Goal: Ask a question: Seek information or help from site administrators or community

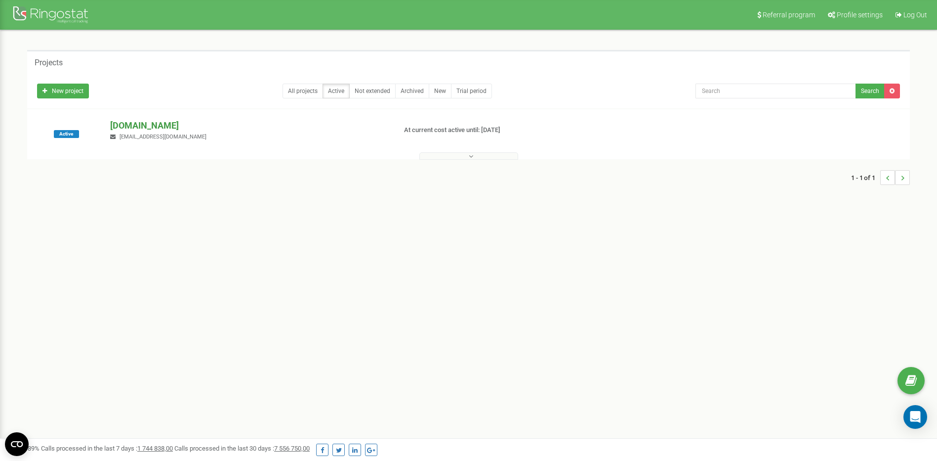
click at [115, 127] on p "[DOMAIN_NAME]" at bounding box center [249, 125] width 278 height 13
click at [127, 121] on p "[DOMAIN_NAME]" at bounding box center [249, 125] width 278 height 13
click at [75, 131] on span "Active" at bounding box center [66, 134] width 25 height 8
click at [64, 136] on span "Active" at bounding box center [66, 134] width 25 height 8
click at [127, 124] on p "[DOMAIN_NAME]" at bounding box center [249, 125] width 278 height 13
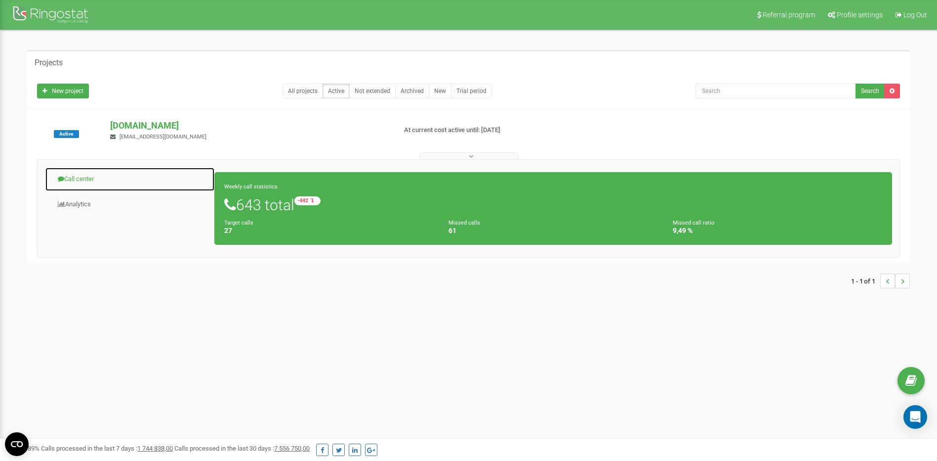
click at [69, 181] on link "Call center" at bounding box center [130, 179] width 170 height 24
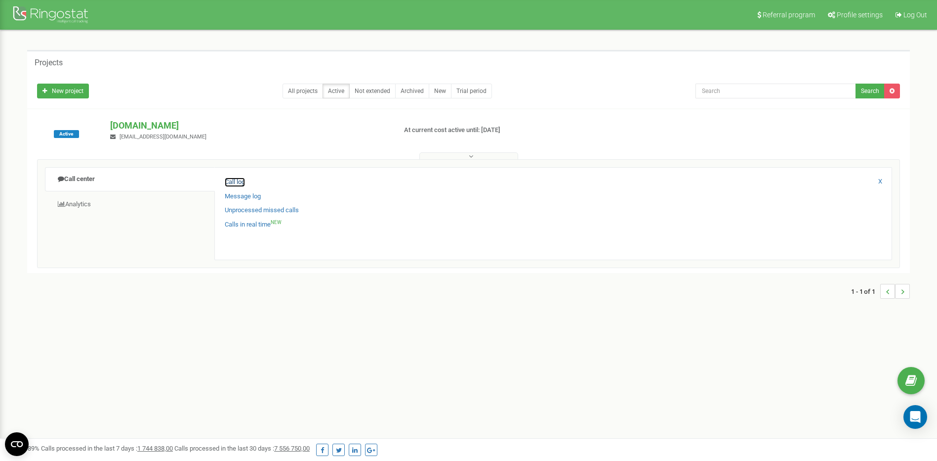
click at [232, 180] on link "Call log" at bounding box center [235, 181] width 20 height 9
click at [237, 185] on link "Call log" at bounding box center [235, 181] width 20 height 9
click at [236, 180] on link "Call log" at bounding box center [235, 181] width 20 height 9
click at [238, 196] on link "Message log" at bounding box center [243, 196] width 36 height 9
click at [245, 213] on link "Unprocessed missed calls" at bounding box center [262, 210] width 74 height 9
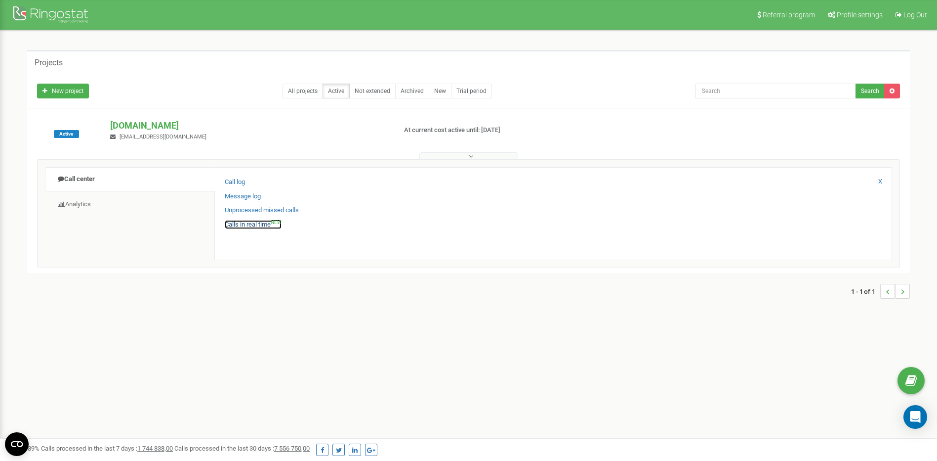
click at [243, 223] on link "Calls in real time NEW" at bounding box center [253, 224] width 57 height 9
click at [262, 223] on link "Calls in real time NEW" at bounding box center [253, 224] width 57 height 9
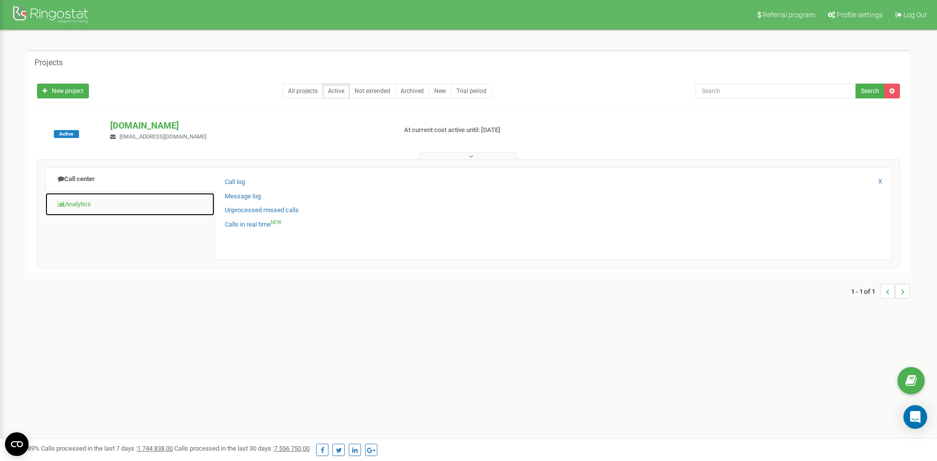
click at [105, 201] on link "Analytics" at bounding box center [130, 204] width 170 height 24
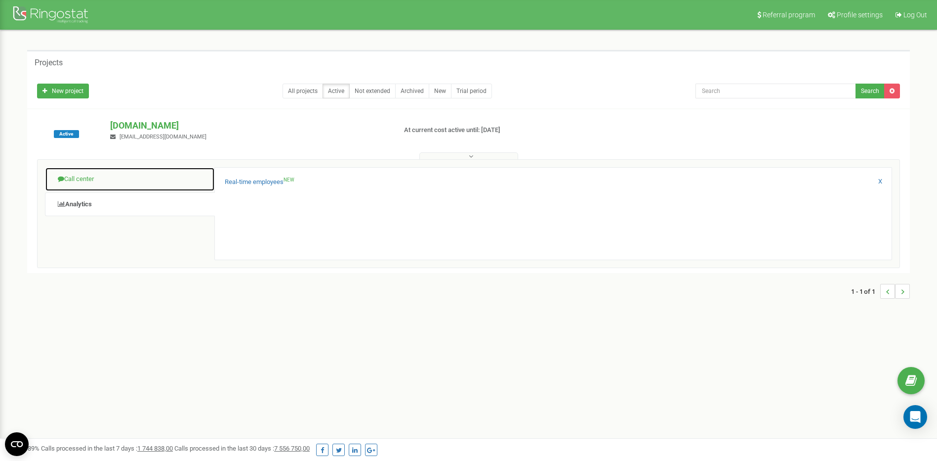
click at [101, 184] on link "Call center" at bounding box center [130, 179] width 170 height 24
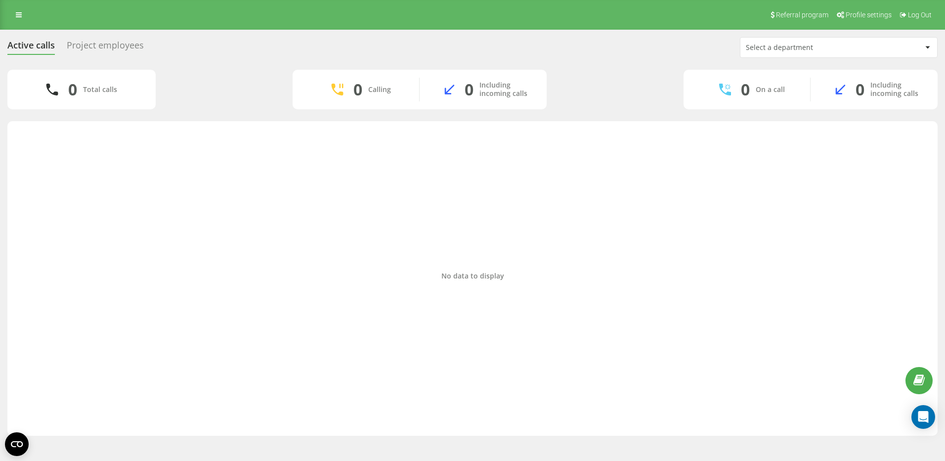
click at [469, 282] on div "No data to display" at bounding box center [472, 275] width 914 height 299
click at [474, 85] on div "0 Including incoming calls" at bounding box center [483, 90] width 127 height 24
click at [393, 89] on div "0 Calling" at bounding box center [356, 90] width 127 height 24
click at [105, 45] on div "Project employees" at bounding box center [105, 47] width 77 height 15
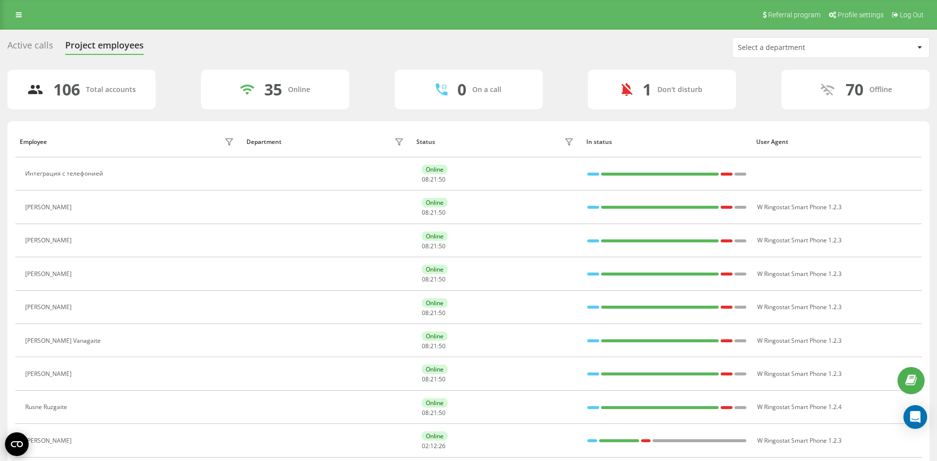
click at [26, 439] on circle "Open CMP widget" at bounding box center [17, 444] width 24 height 24
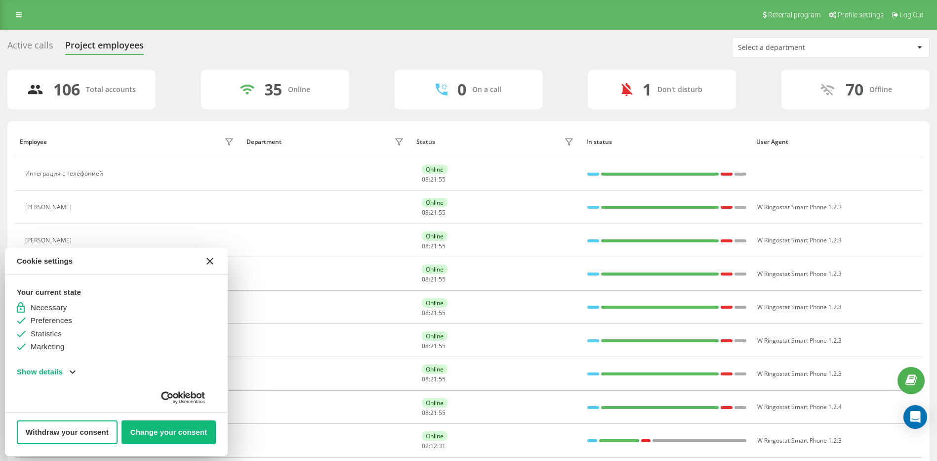
click at [206, 258] on button "[#WIDGET_ICON_CROSS#]" at bounding box center [210, 261] width 24 height 24
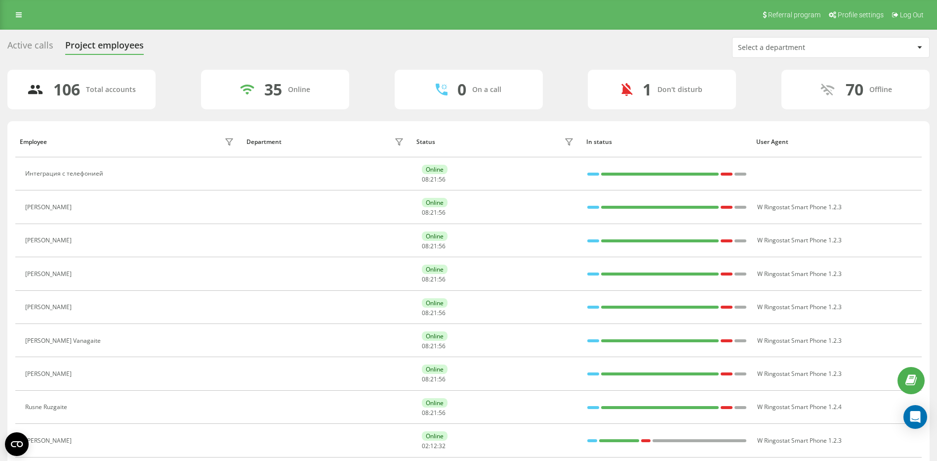
click at [41, 47] on div "Active calls" at bounding box center [30, 47] width 46 height 15
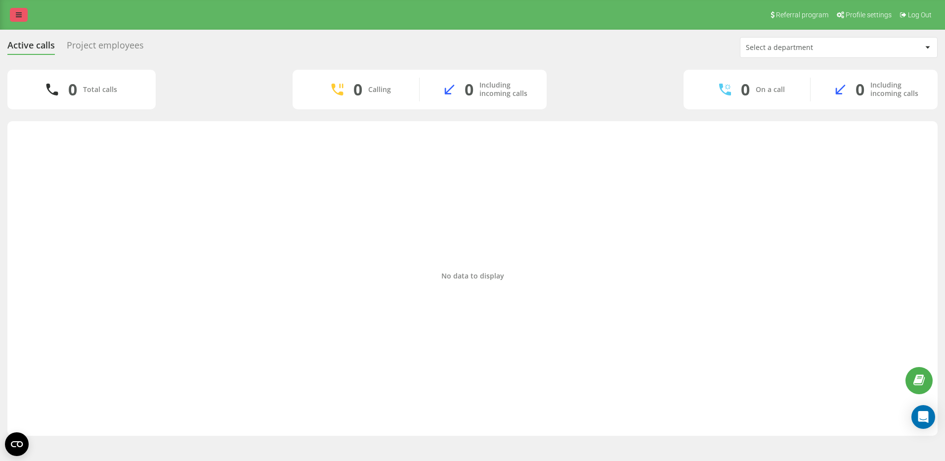
click at [14, 13] on link at bounding box center [19, 15] width 18 height 14
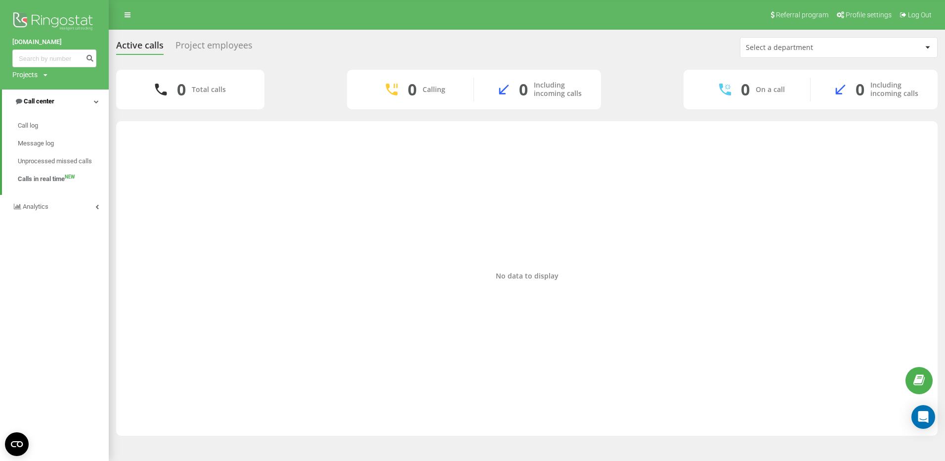
click at [50, 97] on span "Call center" at bounding box center [34, 101] width 40 height 10
click at [50, 103] on span "Call center" at bounding box center [37, 100] width 31 height 7
click at [30, 127] on span "Call log" at bounding box center [28, 126] width 21 height 10
click at [32, 146] on span "Message log" at bounding box center [36, 143] width 36 height 10
click at [35, 160] on span "Unprocessed missed calls" at bounding box center [55, 161] width 75 height 10
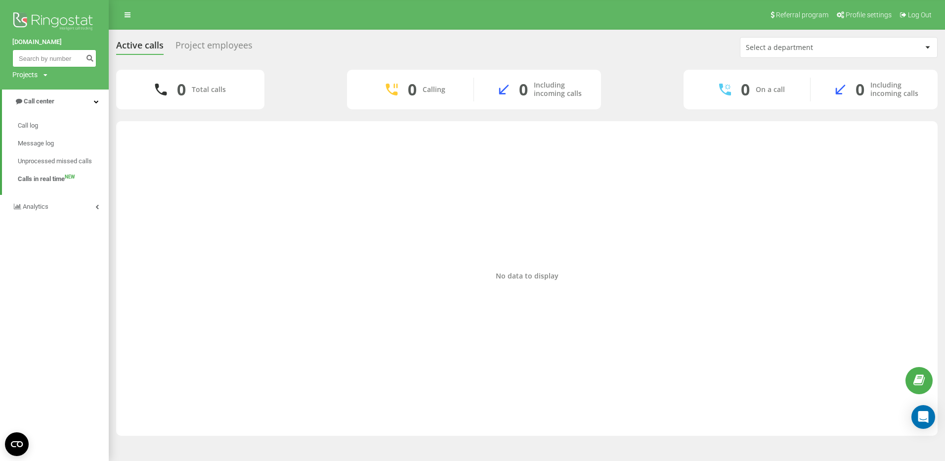
click at [41, 55] on input at bounding box center [54, 58] width 84 height 18
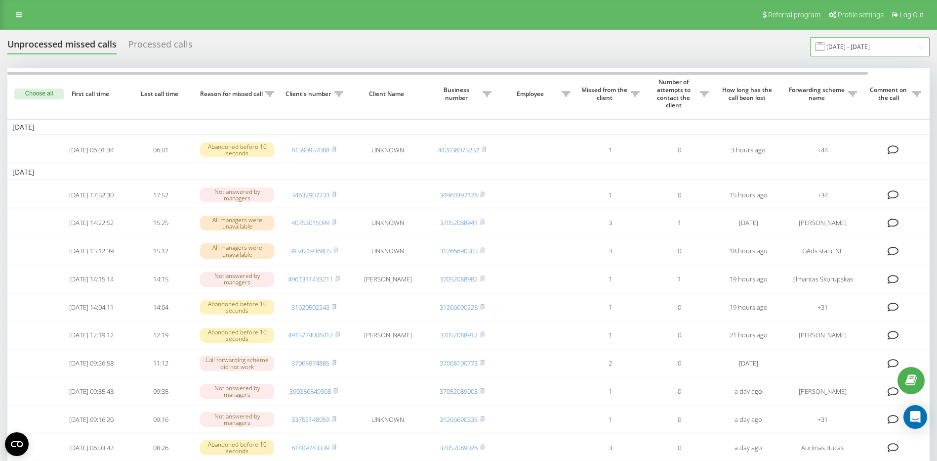
click at [865, 45] on input "20.07.2025 - 20.08.2025" at bounding box center [870, 46] width 120 height 19
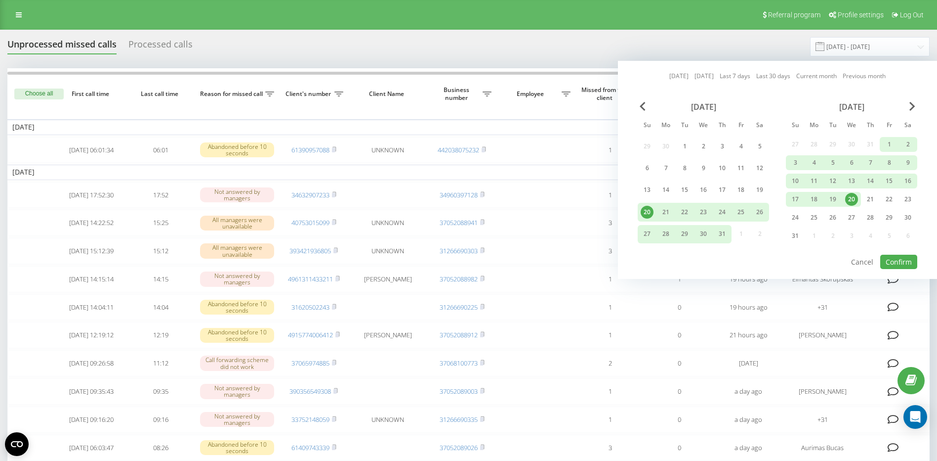
click at [801, 43] on div "20.07.2025 - 20.08.2025" at bounding box center [858, 46] width 144 height 19
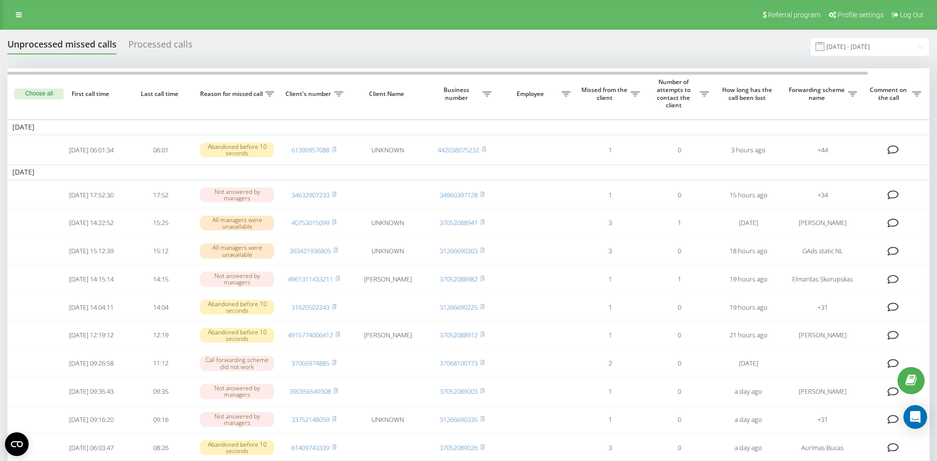
click at [167, 37] on div "Unprocessed missed calls Processed calls 20.07.2025 - 20.08.2025" at bounding box center [468, 46] width 923 height 19
click at [162, 45] on div "Processed calls" at bounding box center [160, 46] width 64 height 15
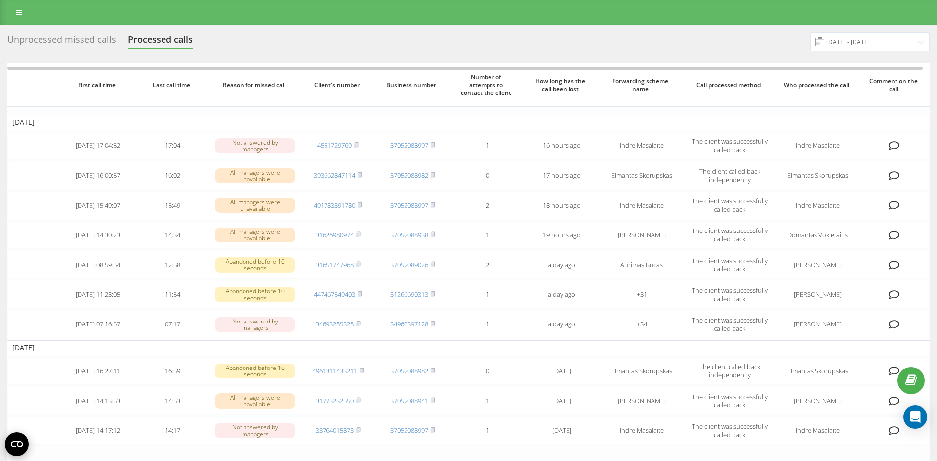
click at [19, 445] on icon "Open CMP widget" at bounding box center [17, 444] width 12 height 6
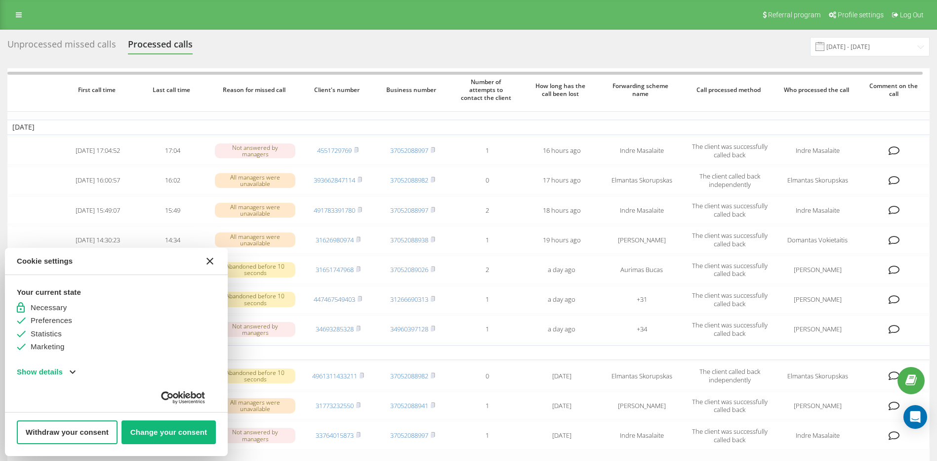
click at [210, 264] on icon "[#WIDGET_ICON_CROSS#]" at bounding box center [210, 260] width 7 height 7
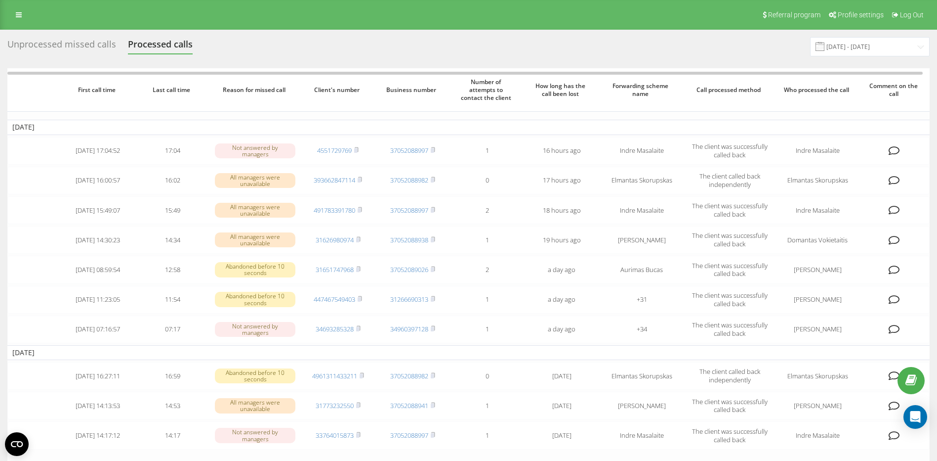
click at [59, 41] on div "Unprocessed missed calls" at bounding box center [61, 46] width 109 height 15
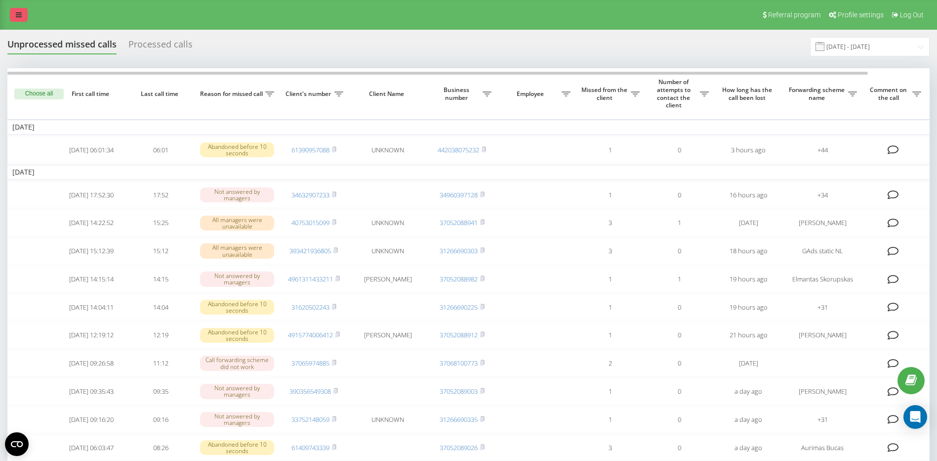
click at [12, 13] on link at bounding box center [19, 15] width 18 height 14
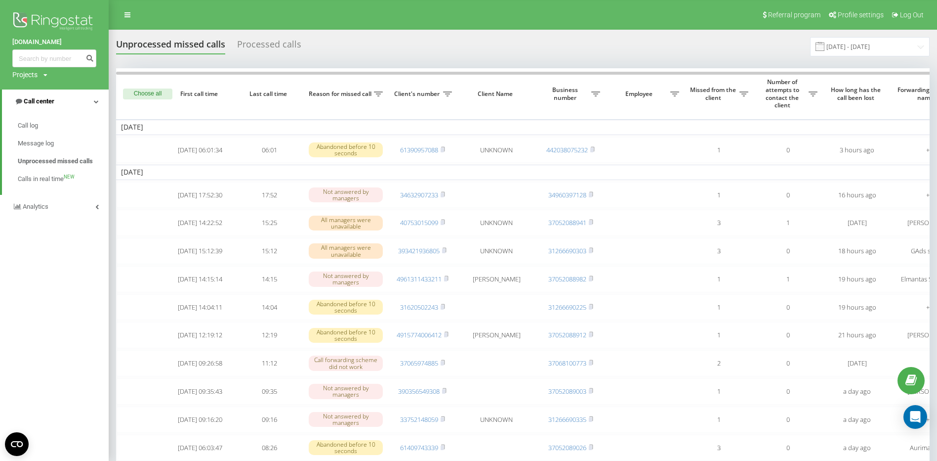
click at [43, 101] on span "Call center" at bounding box center [39, 100] width 31 height 7
click at [43, 101] on span "Call center" at bounding box center [37, 100] width 31 height 7
click at [99, 101] on link "Call center" at bounding box center [55, 101] width 107 height 24
click at [99, 101] on link "Call center" at bounding box center [54, 101] width 109 height 24
click at [40, 74] on div "Projects girteka.eu abb.com" at bounding box center [29, 75] width 35 height 10
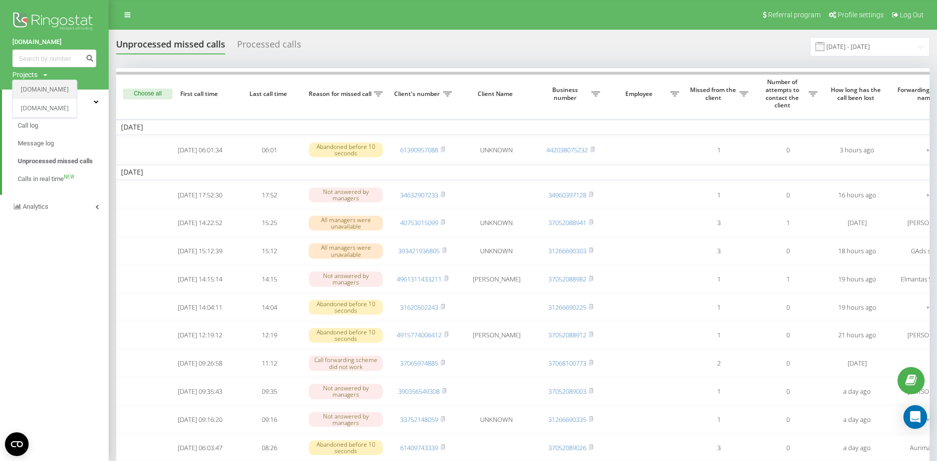
click at [41, 88] on link "[DOMAIN_NAME]" at bounding box center [45, 89] width 48 height 8
click at [34, 76] on div "Projects" at bounding box center [24, 75] width 25 height 10
click at [72, 88] on div "girteka.eu Projects girteka.eu abb.com" at bounding box center [54, 44] width 109 height 89
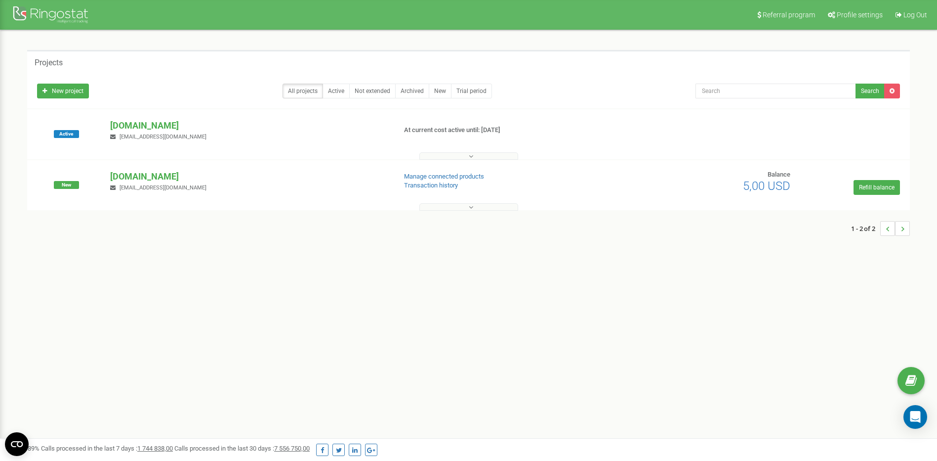
click at [476, 157] on button at bounding box center [469, 155] width 99 height 7
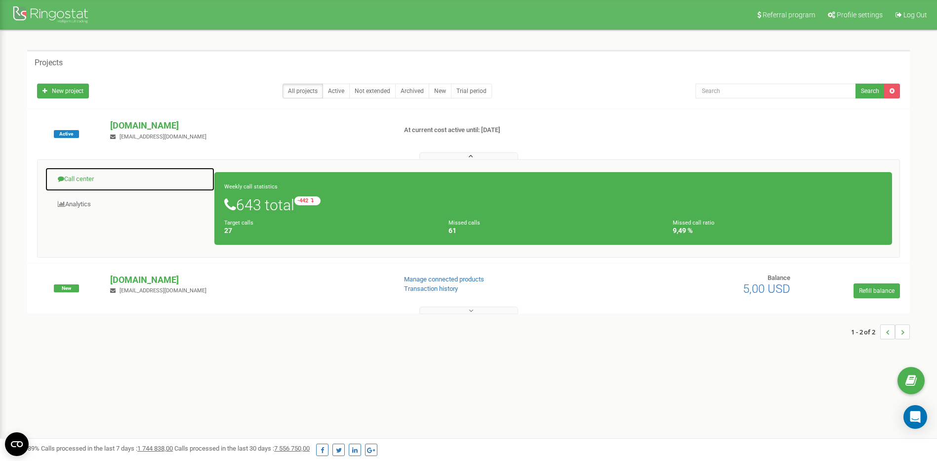
click at [70, 181] on link "Call center" at bounding box center [130, 179] width 170 height 24
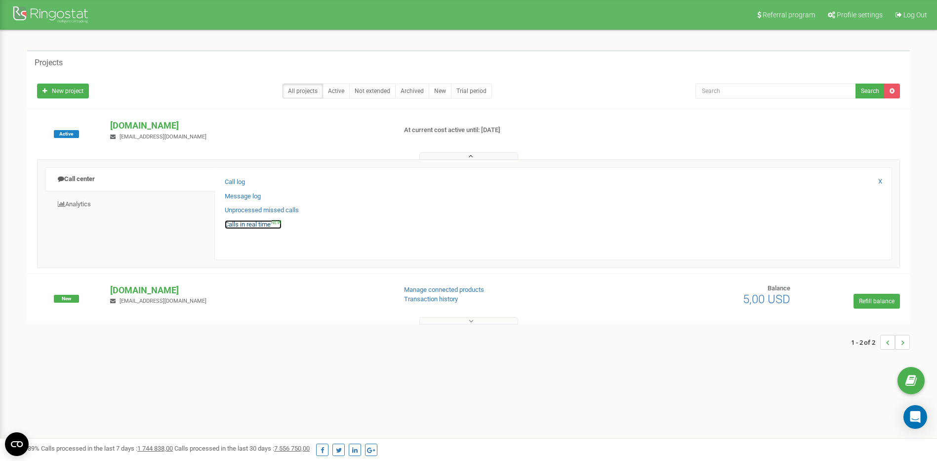
click at [241, 222] on link "Calls in real time NEW" at bounding box center [253, 224] width 57 height 9
click at [240, 173] on div "Call log Message log Unprocessed missed calls Calls in real time NEW X" at bounding box center [553, 213] width 678 height 93
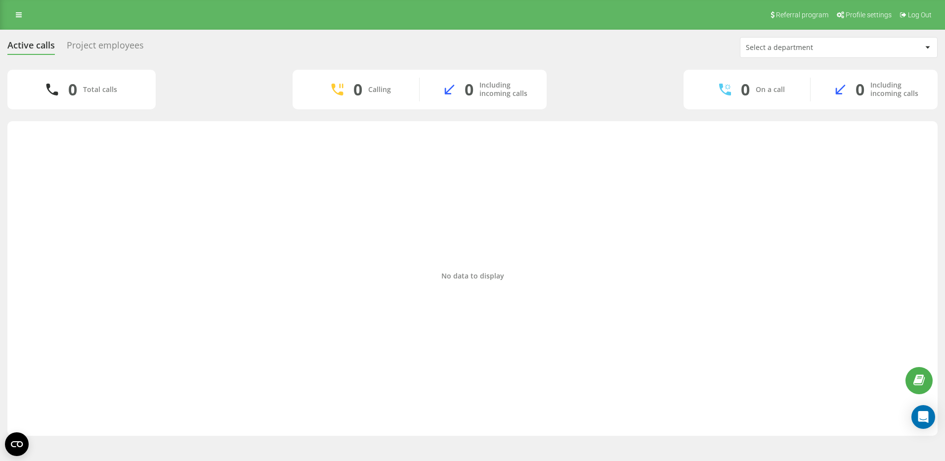
click at [462, 93] on div "0 Including incoming calls" at bounding box center [483, 90] width 127 height 24
click at [381, 87] on div "Calling" at bounding box center [379, 89] width 23 height 8
click at [868, 84] on div "0 Including incoming calls" at bounding box center [873, 90] width 127 height 24
click at [747, 91] on div "0" at bounding box center [745, 89] width 9 height 19
click at [913, 411] on div "Open Intercom Messenger" at bounding box center [923, 417] width 26 height 26
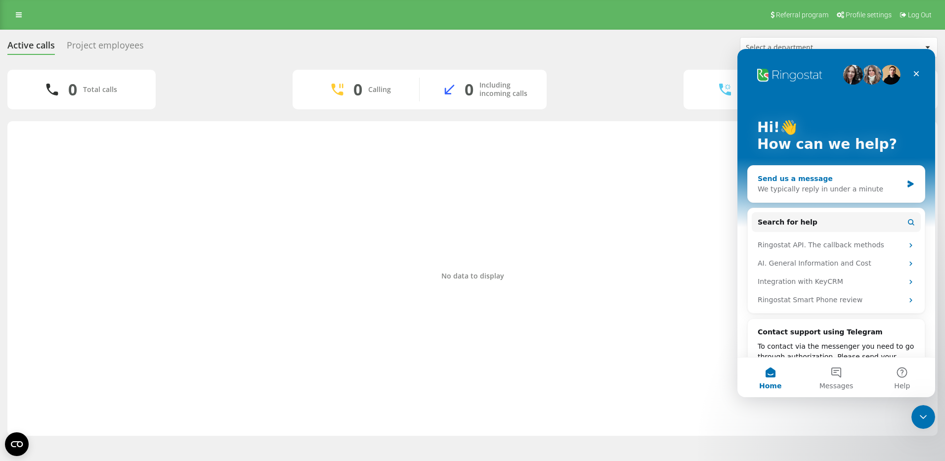
click at [842, 193] on div "We typically reply in under a minute" at bounding box center [830, 189] width 145 height 10
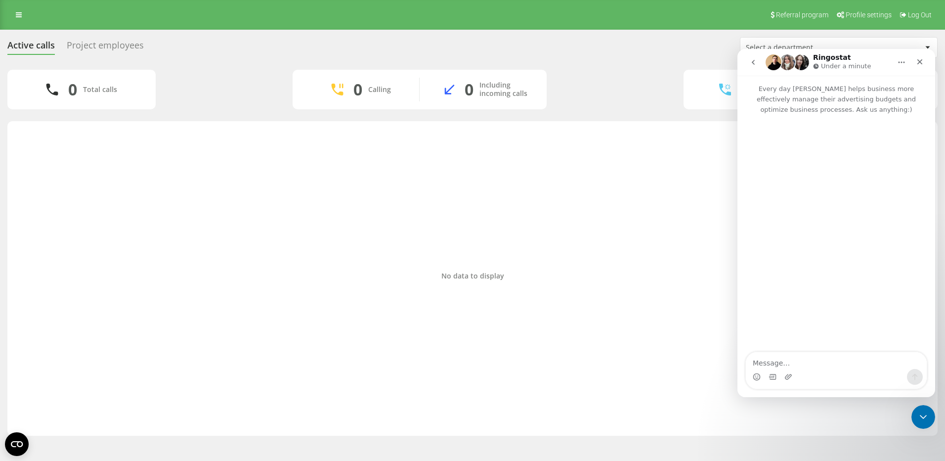
click at [819, 358] on textarea "Message…" at bounding box center [836, 360] width 181 height 17
type textarea "how to call"
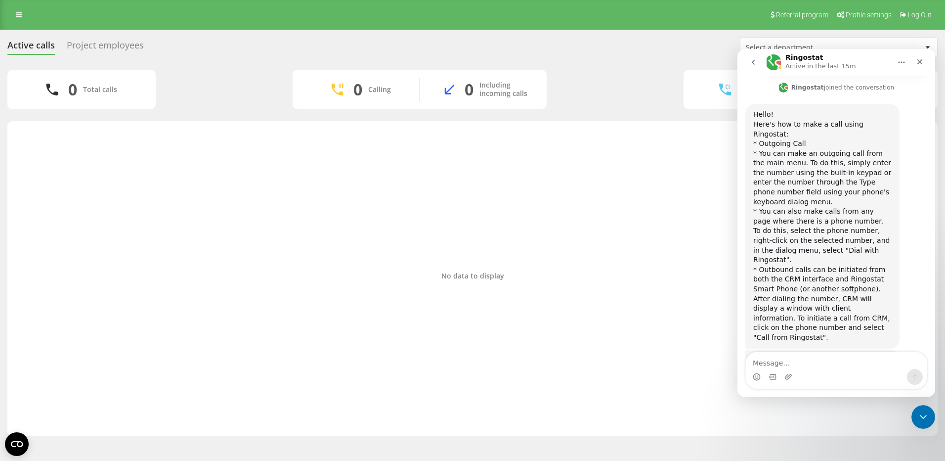
scroll to position [385, 0]
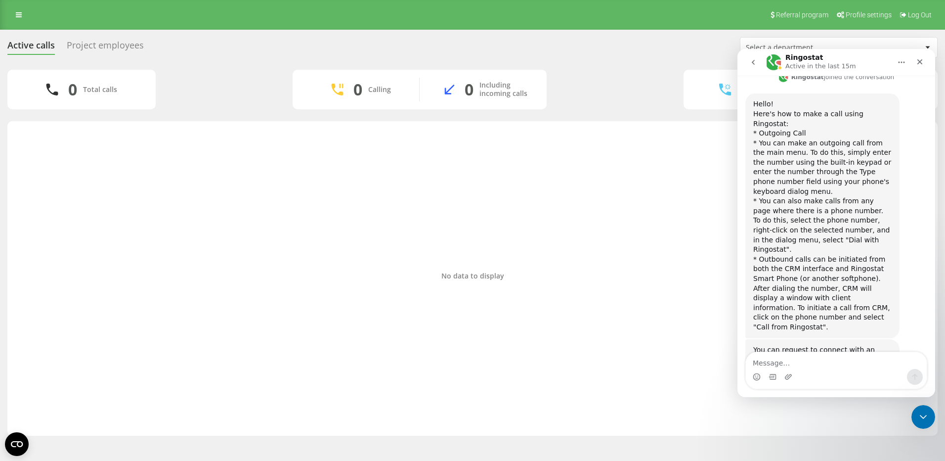
click at [20, 45] on div "Active calls" at bounding box center [30, 47] width 47 height 15
click html
click at [924, 413] on icon "Close Intercom Messenger" at bounding box center [922, 415] width 12 height 12
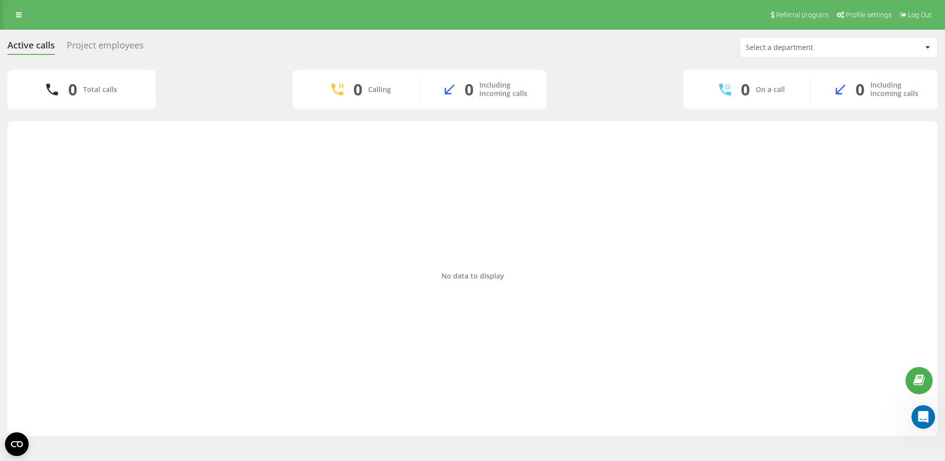
click at [923, 377] on icon at bounding box center [918, 380] width 11 height 9
click at [87, 93] on div "Total calls" at bounding box center [100, 89] width 34 height 8
click at [99, 43] on div "Project employees" at bounding box center [105, 47] width 77 height 15
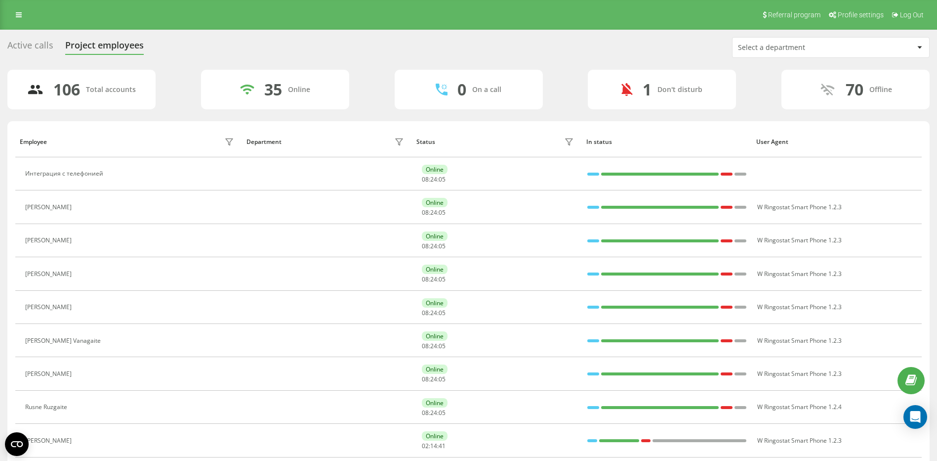
click at [66, 92] on div "106" at bounding box center [66, 89] width 27 height 19
click at [26, 43] on div "Active calls" at bounding box center [30, 47] width 46 height 15
click at [26, 46] on div "Active calls" at bounding box center [30, 47] width 46 height 15
click at [17, 13] on icon at bounding box center [19, 14] width 6 height 7
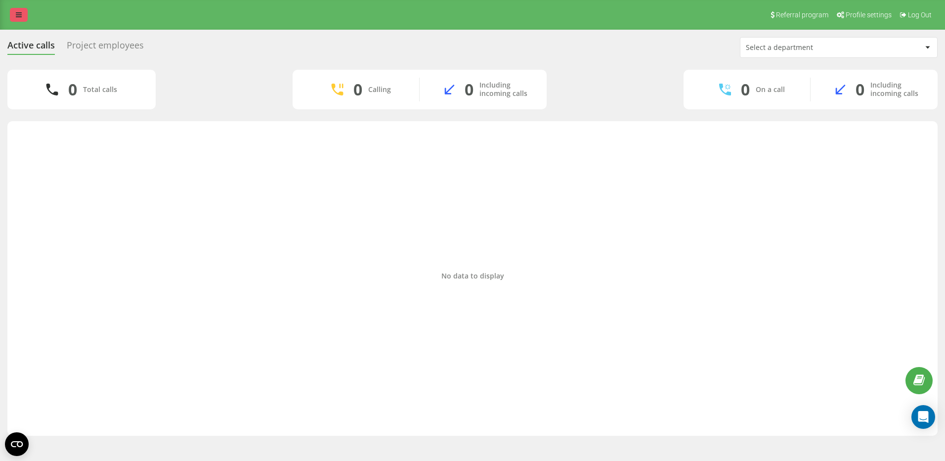
click at [21, 13] on link at bounding box center [19, 15] width 18 height 14
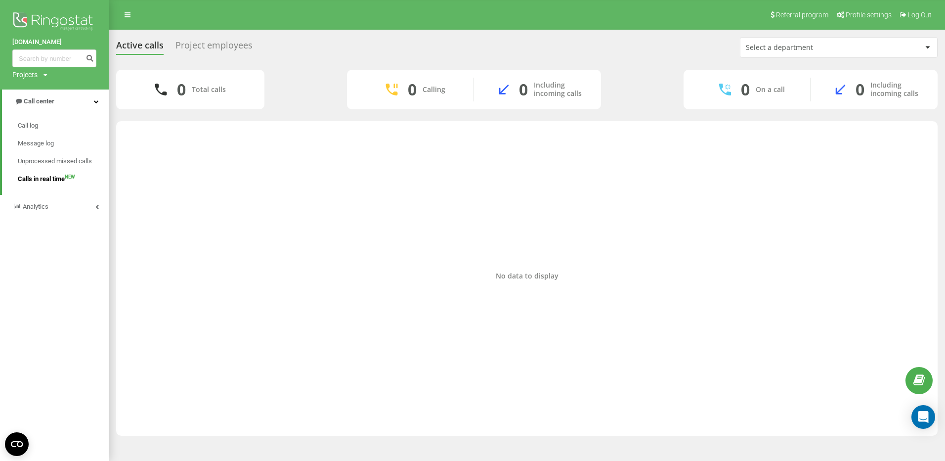
click at [45, 179] on span "Calls in real time" at bounding box center [41, 179] width 47 height 10
click at [37, 126] on span "Call log" at bounding box center [28, 126] width 21 height 10
click at [36, 125] on span "Call log" at bounding box center [28, 126] width 21 height 10
click at [49, 57] on input at bounding box center [54, 58] width 84 height 18
drag, startPoint x: 45, startPoint y: 70, endPoint x: 40, endPoint y: 74, distance: 6.7
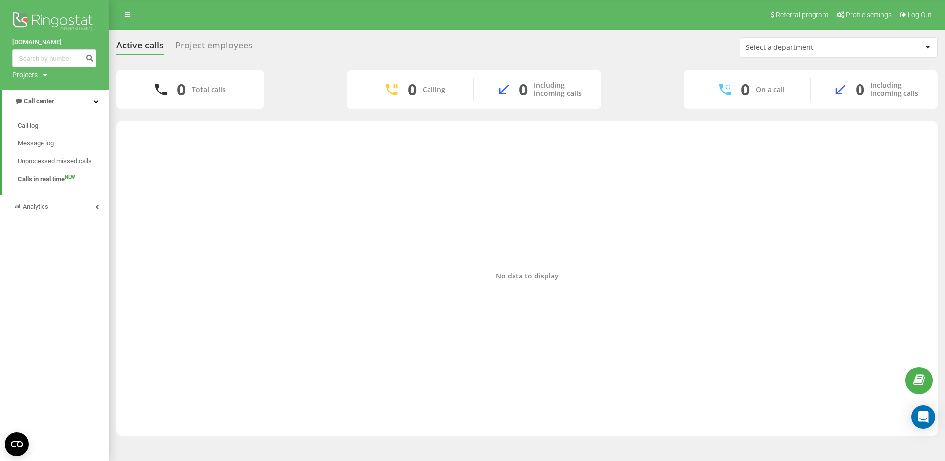
click at [41, 74] on div "Projects [DOMAIN_NAME] [DOMAIN_NAME]" at bounding box center [29, 75] width 35 height 10
click at [40, 74] on div "Projects girteka.eu abb.com" at bounding box center [29, 75] width 35 height 10
click at [42, 62] on input at bounding box center [54, 58] width 84 height 18
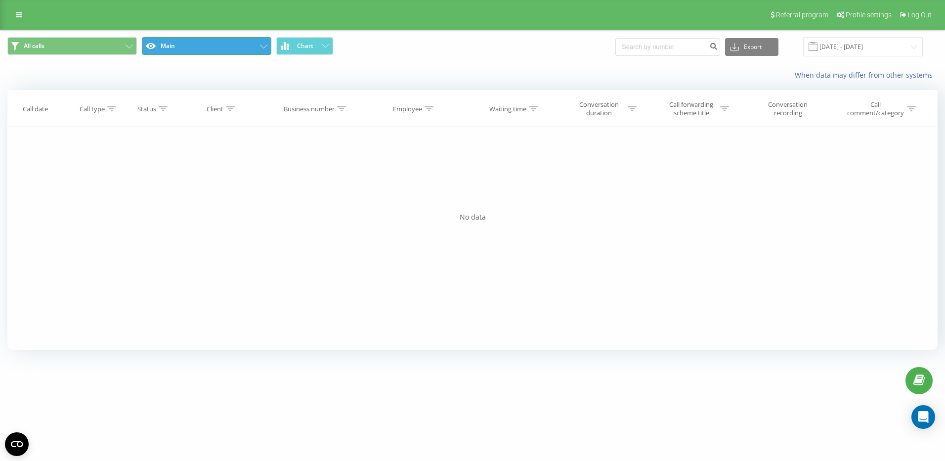
click at [167, 50] on button "Main" at bounding box center [206, 46] width 129 height 18
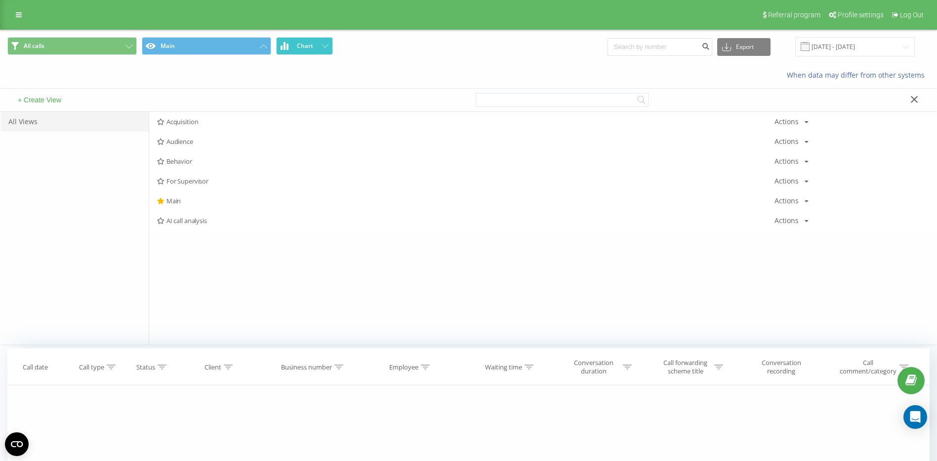
click at [297, 49] on span "Chart" at bounding box center [305, 45] width 16 height 7
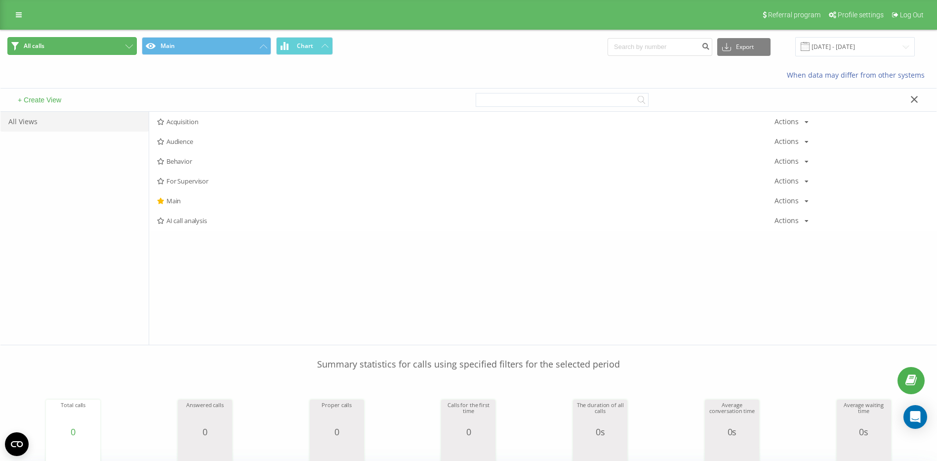
click at [88, 42] on button "All calls" at bounding box center [71, 46] width 129 height 18
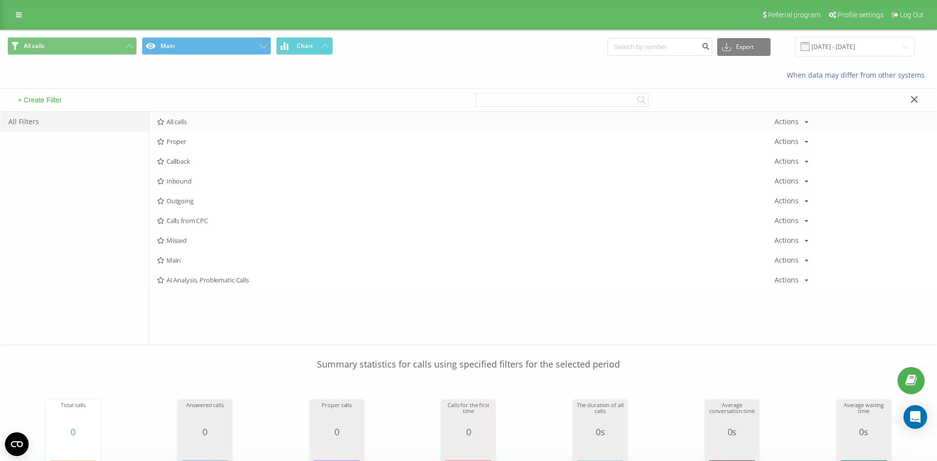
click at [164, 124] on icon at bounding box center [160, 122] width 7 height 6
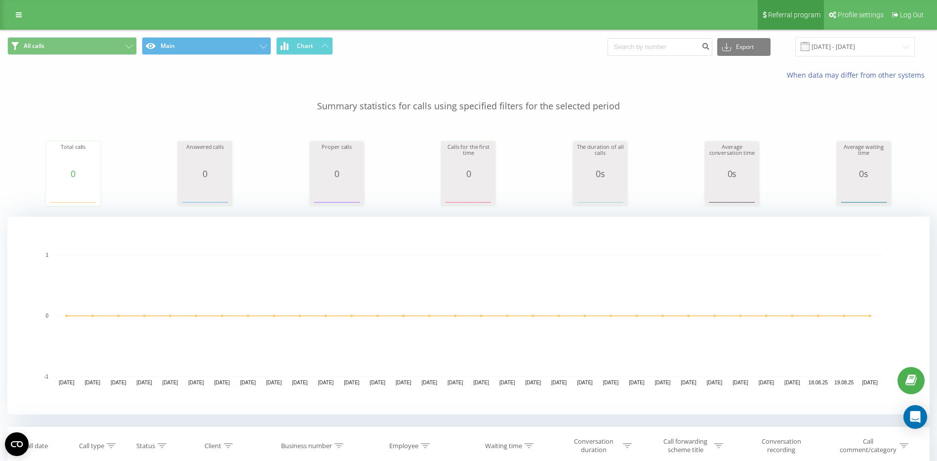
click at [787, 14] on span "Referral program" at bounding box center [794, 15] width 52 height 8
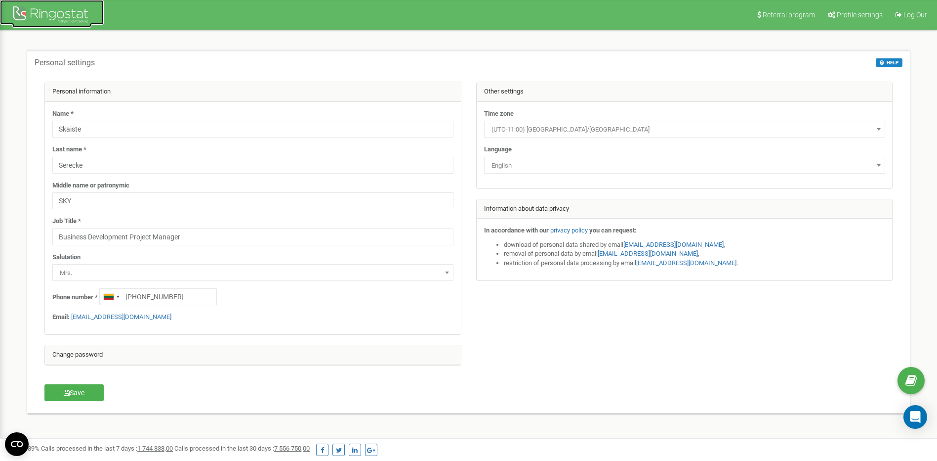
click at [47, 9] on div at bounding box center [51, 16] width 79 height 24
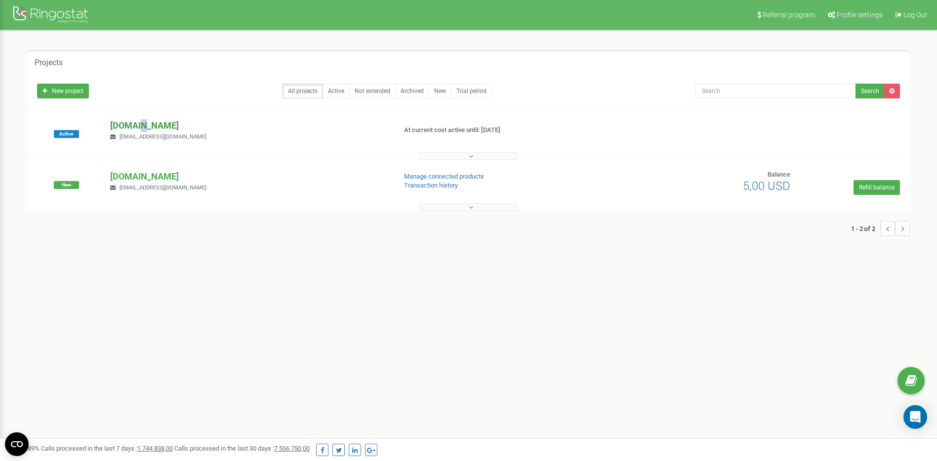
click at [137, 127] on p "girteka.eu" at bounding box center [249, 125] width 278 height 13
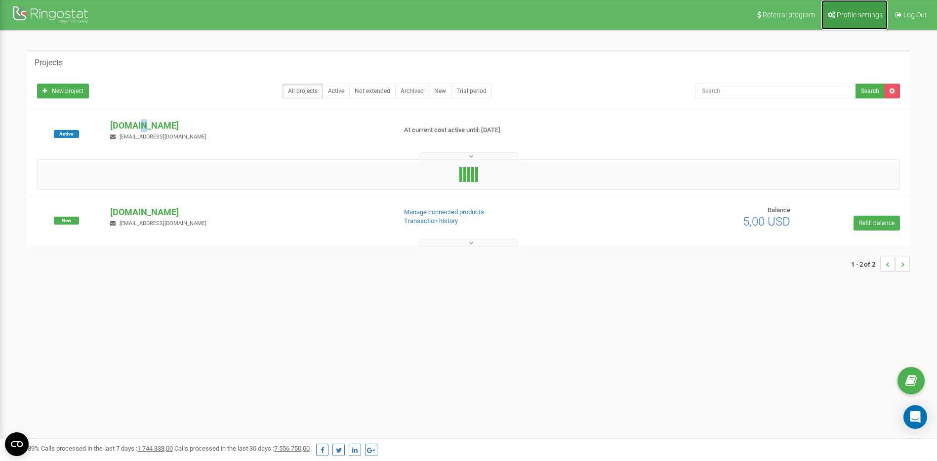
click at [861, 17] on span "Profile settings" at bounding box center [860, 15] width 46 height 8
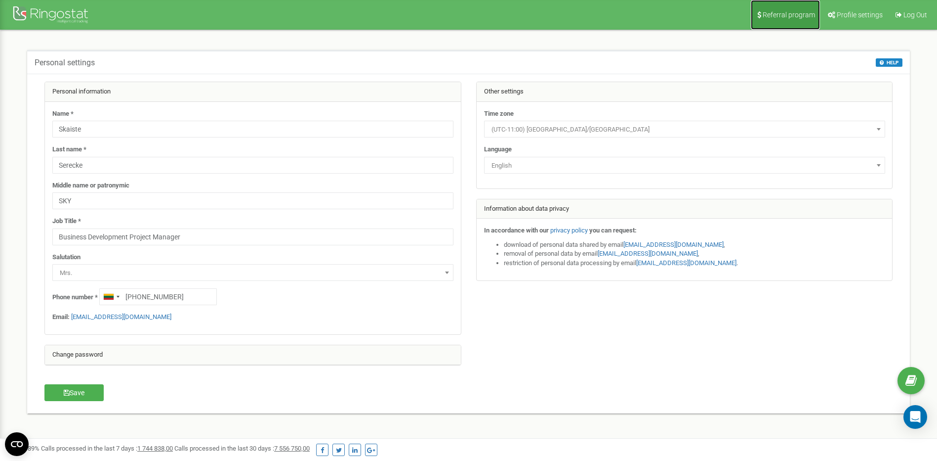
click at [795, 15] on span "Referral program" at bounding box center [789, 15] width 52 height 8
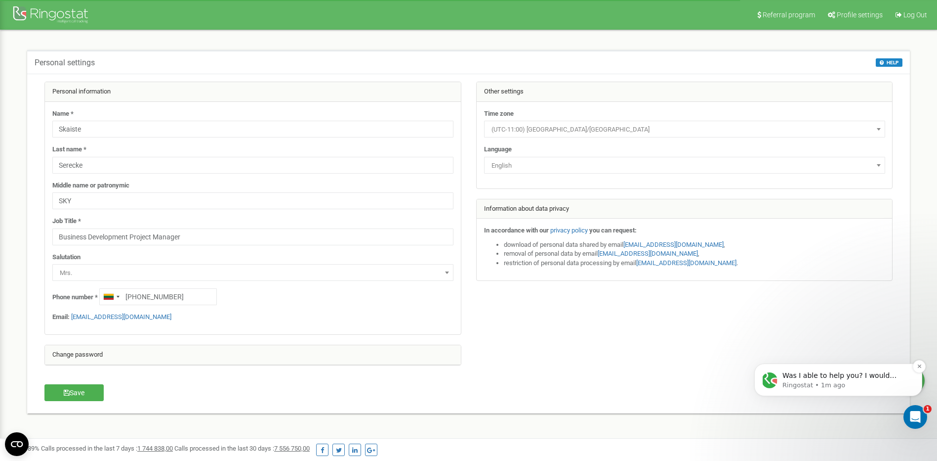
click at [841, 379] on p "Was I able to help you? I would appreciate your response." at bounding box center [846, 376] width 127 height 10
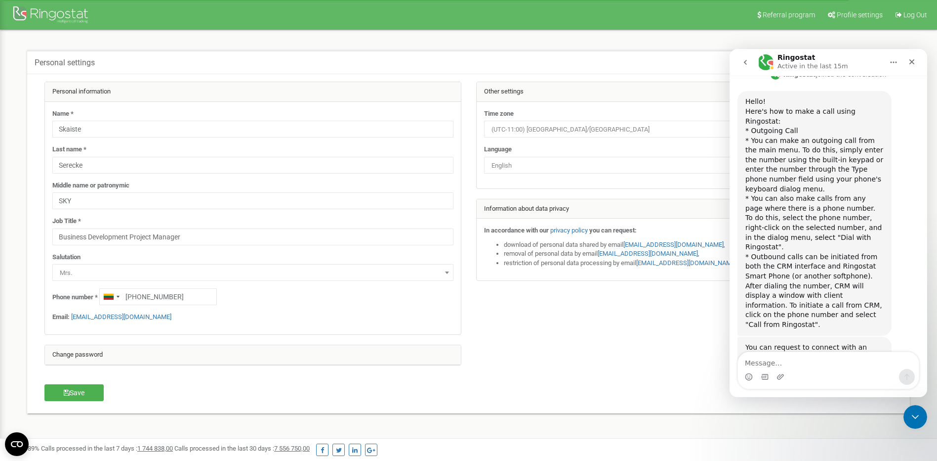
scroll to position [434, 0]
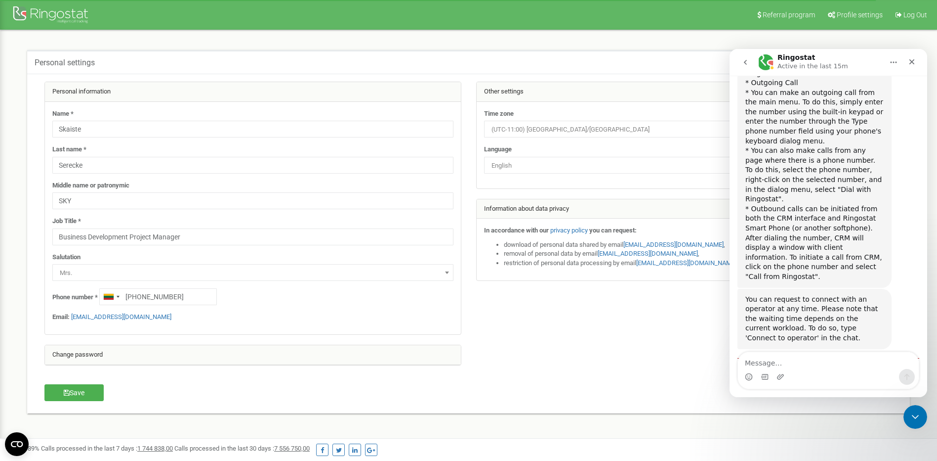
click at [774, 360] on textarea "Message…" at bounding box center [828, 360] width 181 height 17
type textarea "what is my siP"
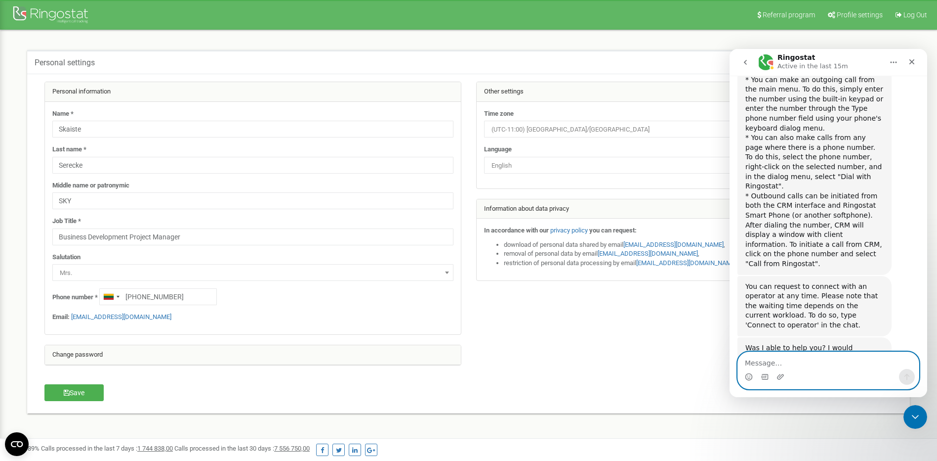
click at [793, 362] on textarea "Message…" at bounding box center [828, 360] width 181 height 17
paste textarea "Message…"
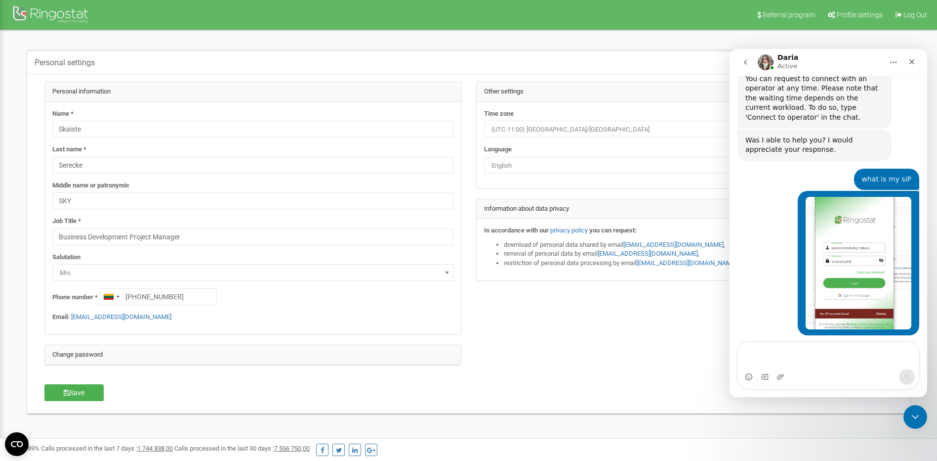
scroll to position [721, 0]
